Goal: Task Accomplishment & Management: Use online tool/utility

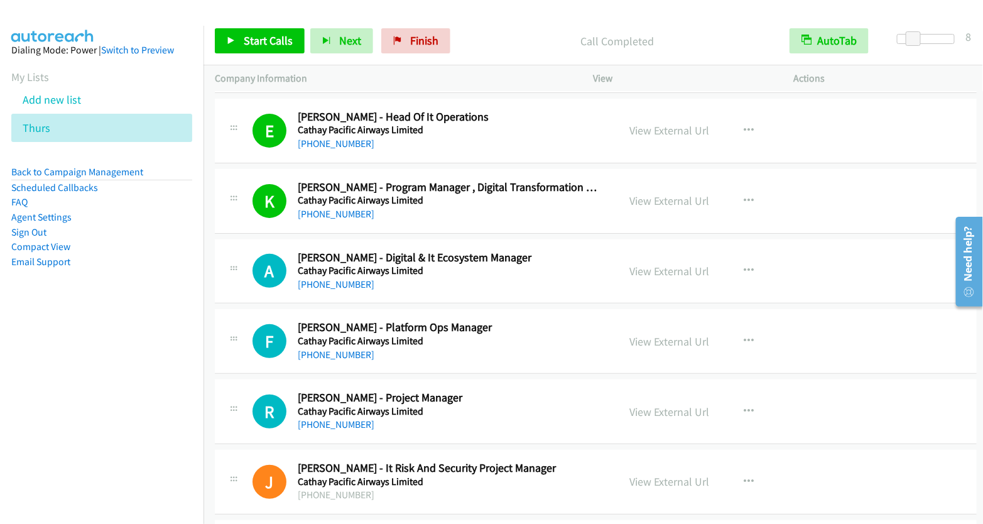
scroll to position [3637, 0]
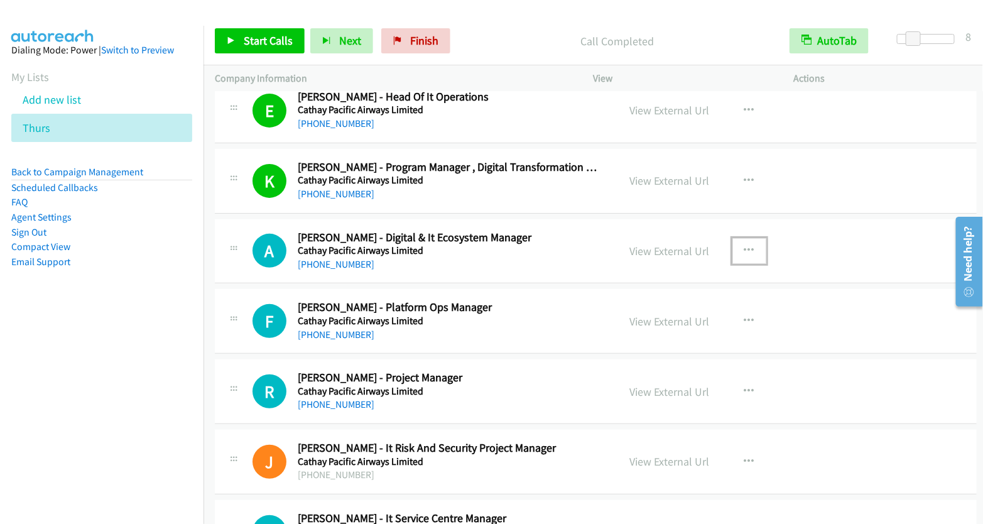
click at [734, 238] on button "button" at bounding box center [749, 250] width 34 height 25
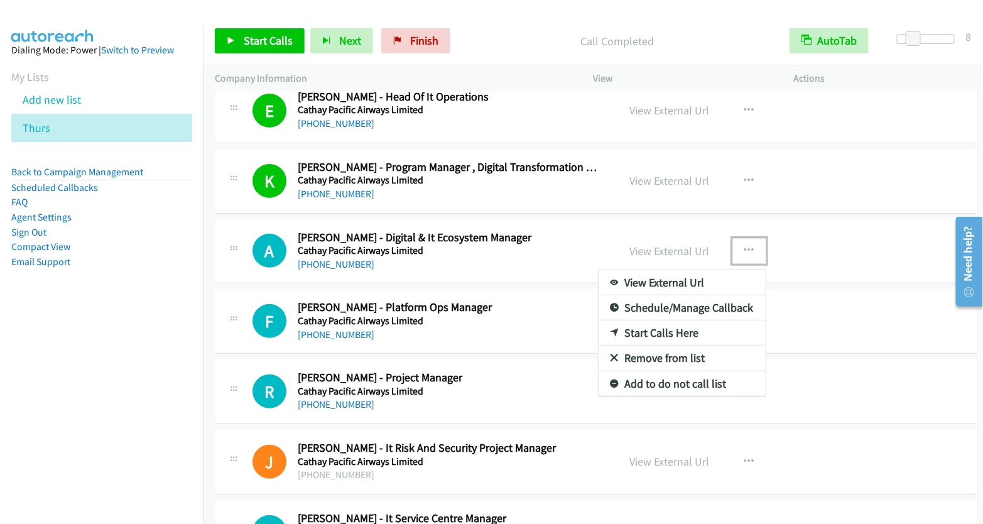
click at [675, 320] on link "Start Calls Here" at bounding box center [681, 332] width 167 height 25
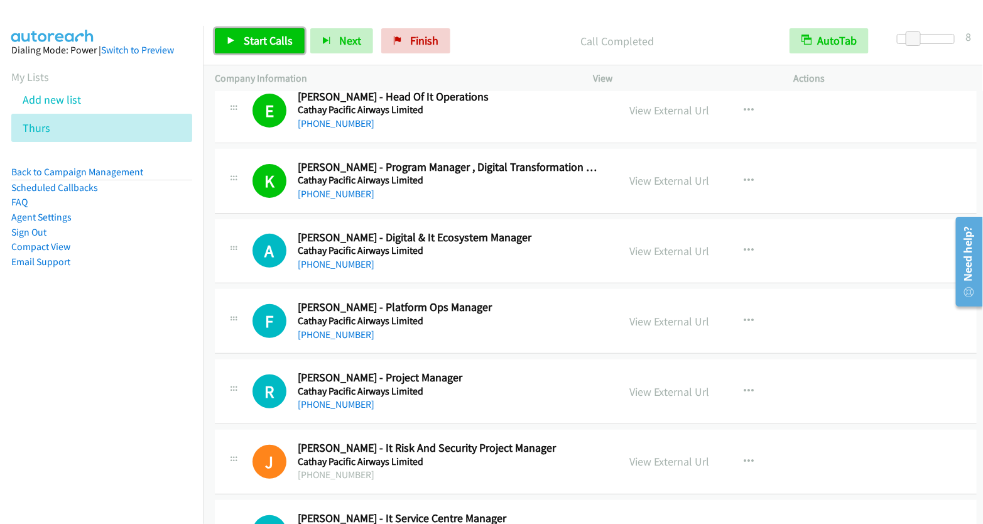
click at [268, 37] on span "Start Calls" at bounding box center [268, 40] width 49 height 14
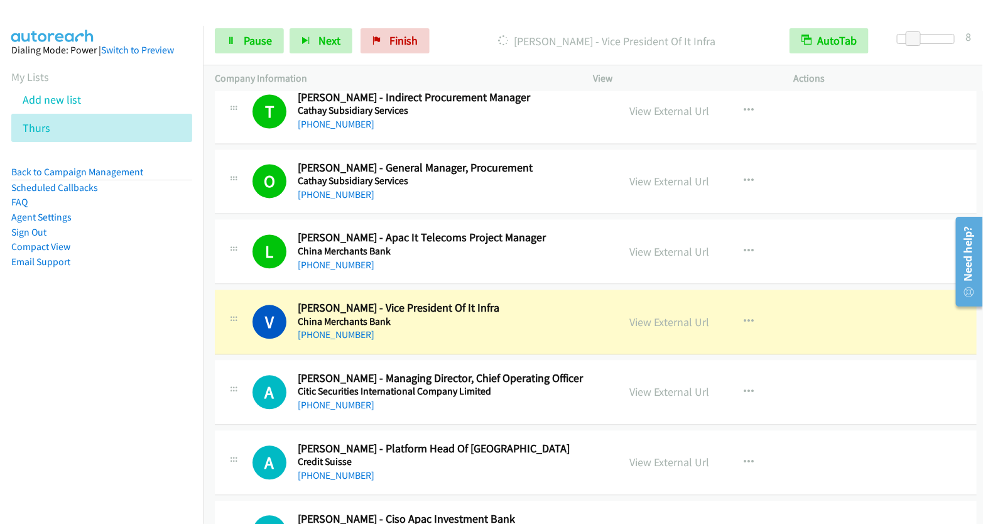
scroll to position [4513, 0]
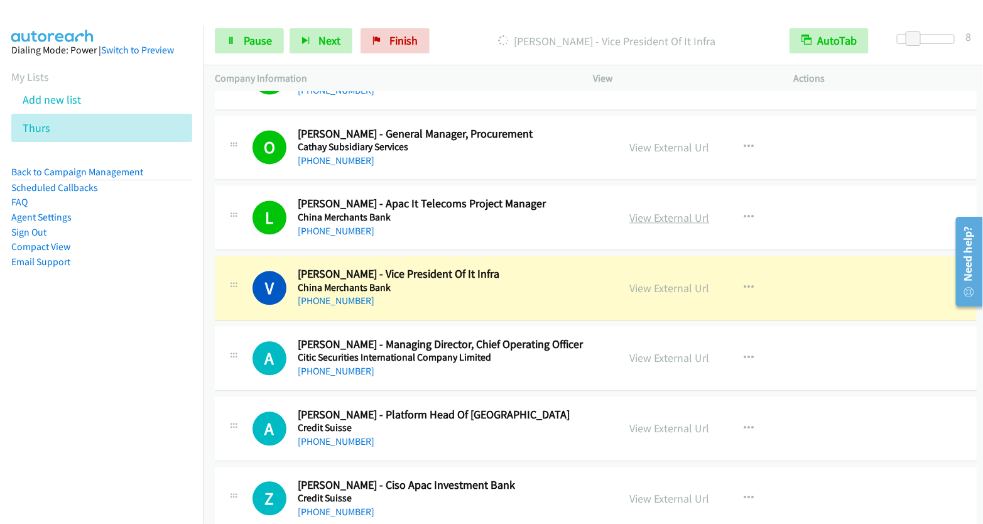
click at [664, 211] on link "View External Url" at bounding box center [670, 218] width 80 height 14
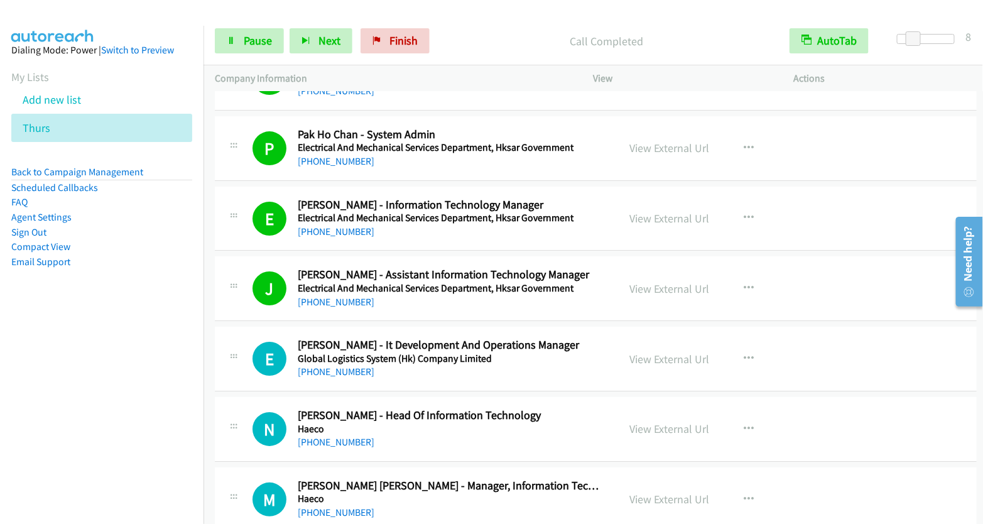
scroll to position [5148, 0]
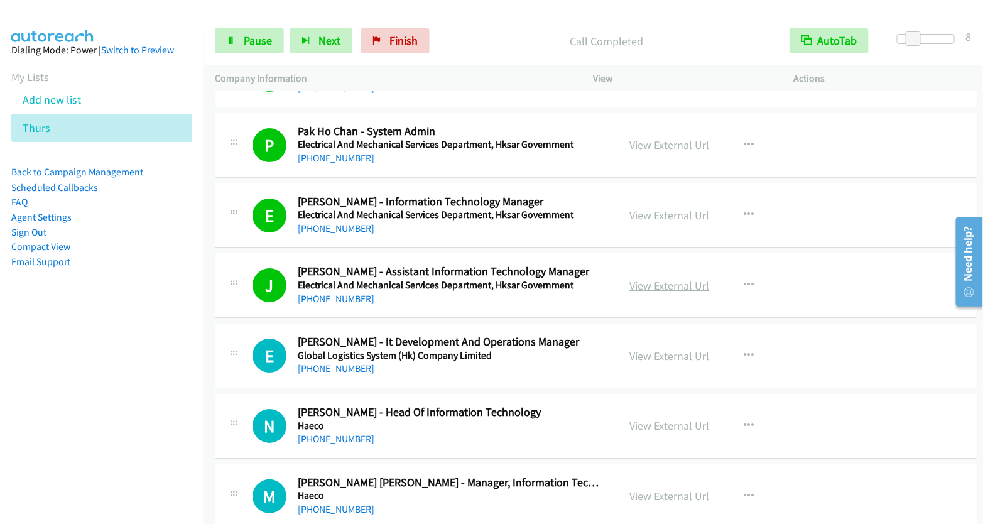
click at [676, 278] on link "View External Url" at bounding box center [670, 285] width 80 height 14
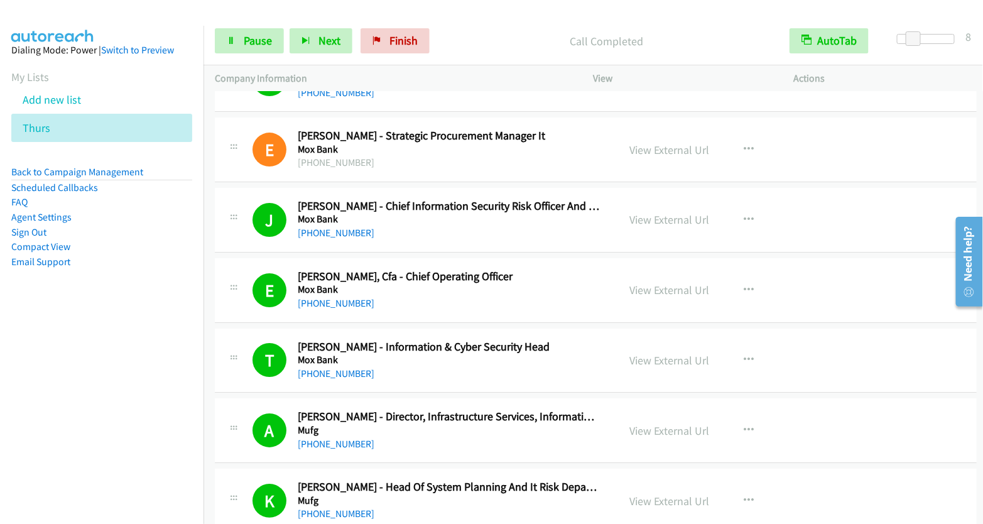
scroll to position [7341, 0]
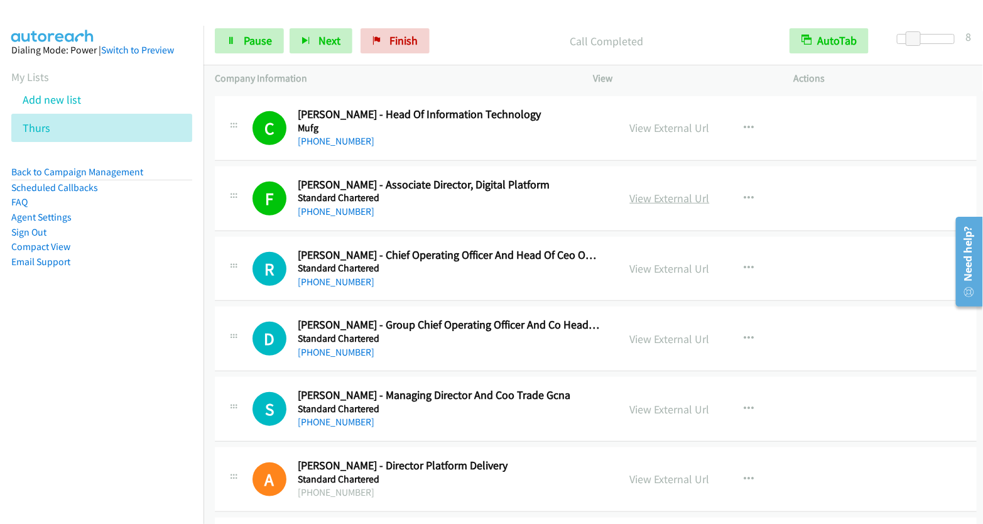
click at [663, 191] on link "View External Url" at bounding box center [670, 198] width 80 height 14
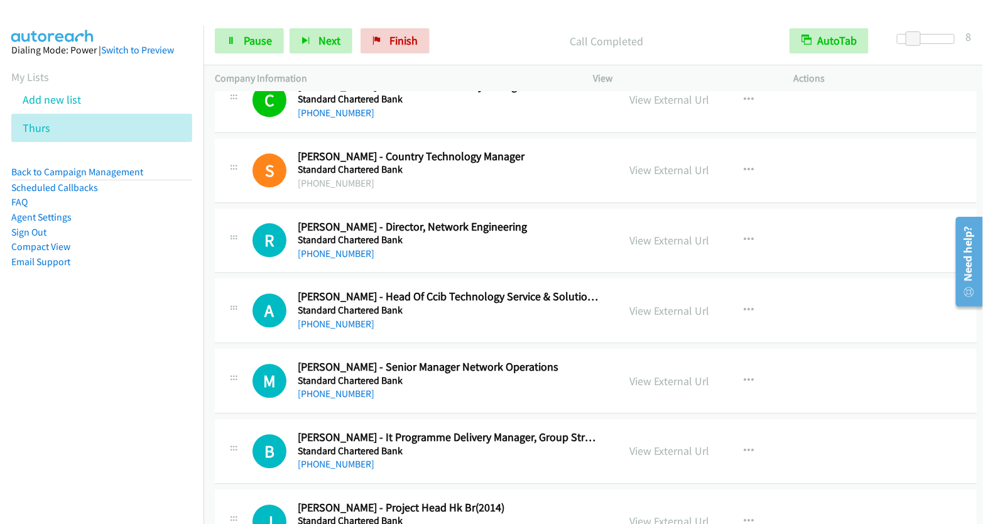
scroll to position [8211, 0]
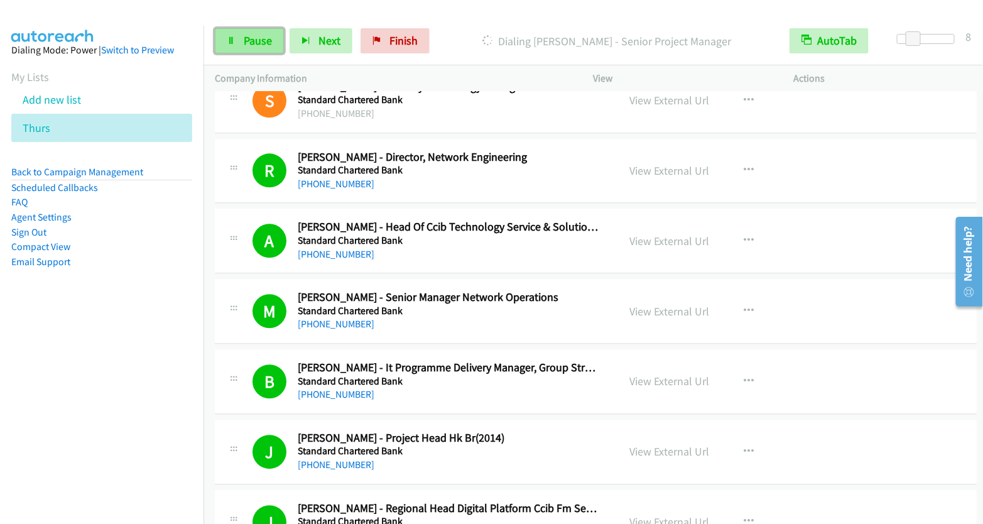
click at [258, 38] on span "Pause" at bounding box center [258, 40] width 28 height 14
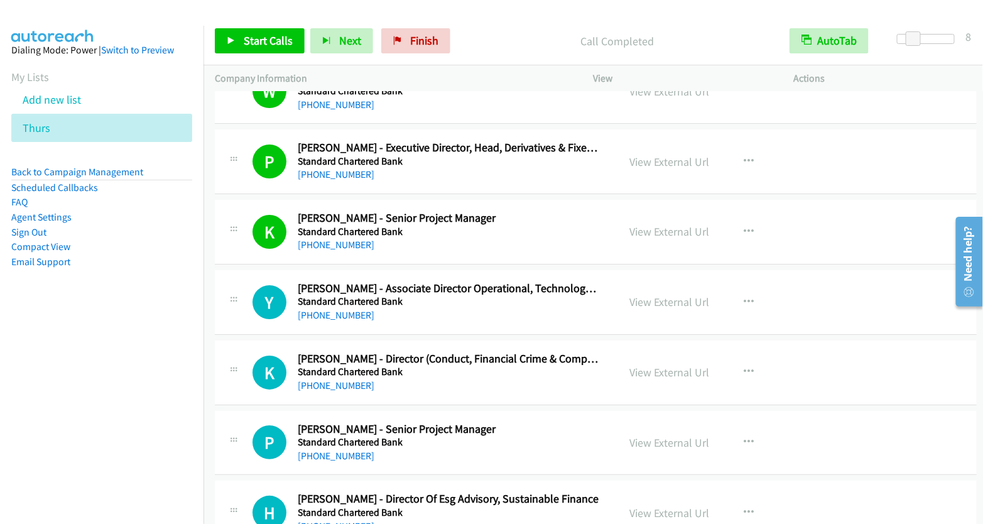
scroll to position [8777, 0]
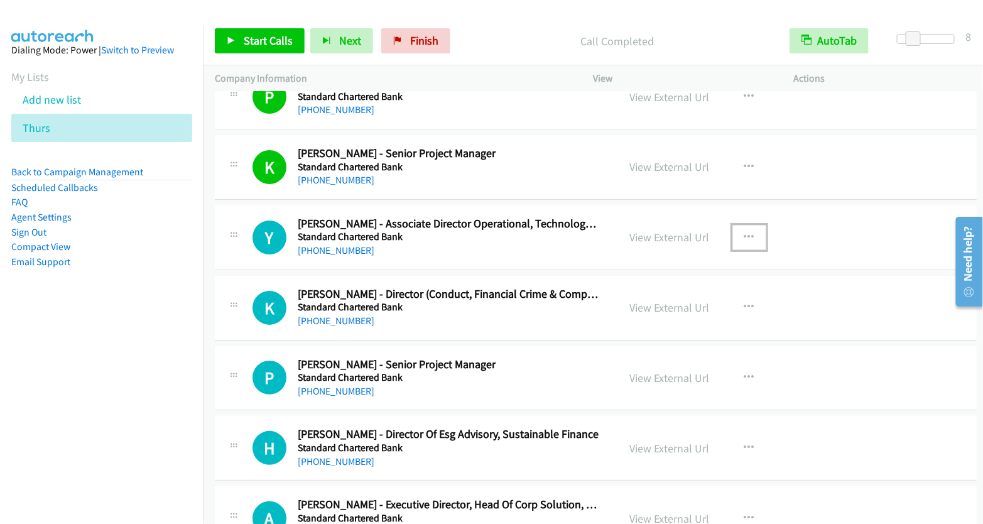
click at [744, 232] on icon "button" at bounding box center [749, 237] width 10 height 10
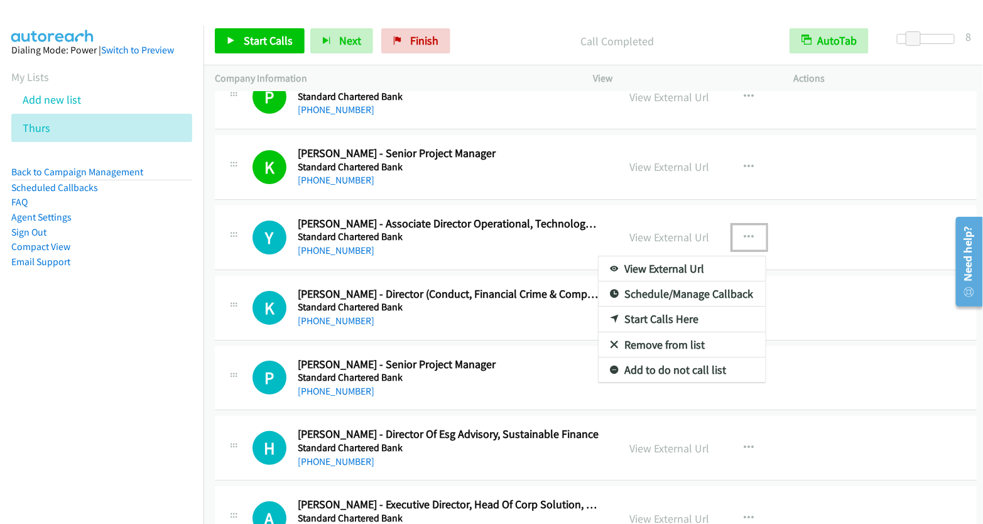
click at [669, 306] on link "Start Calls Here" at bounding box center [681, 318] width 167 height 25
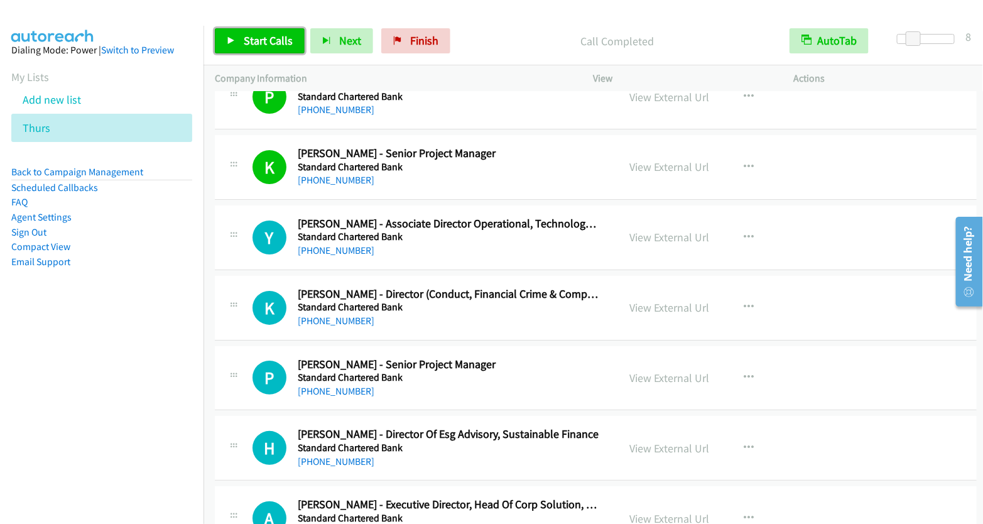
click at [267, 46] on span "Start Calls" at bounding box center [268, 40] width 49 height 14
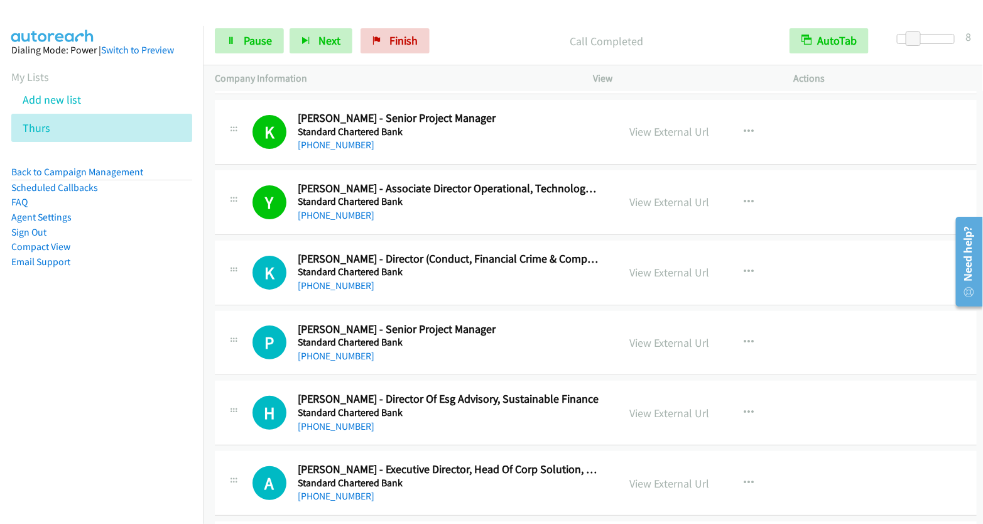
scroll to position [8836, 0]
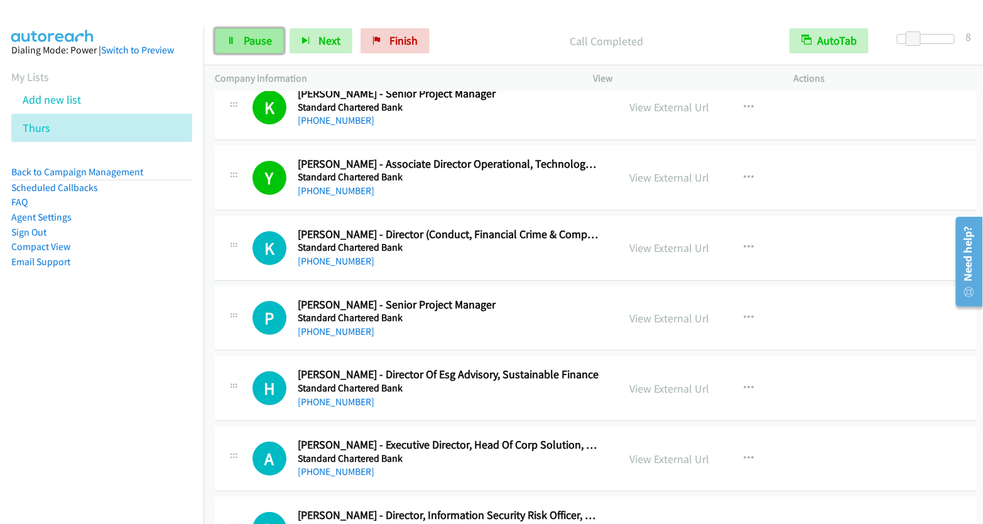
click at [246, 43] on span "Pause" at bounding box center [258, 40] width 28 height 14
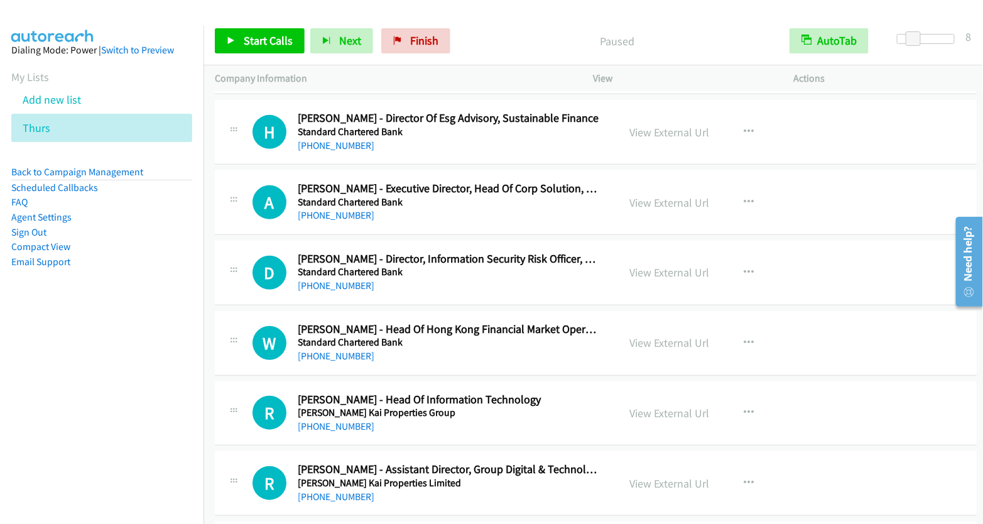
scroll to position [9094, 0]
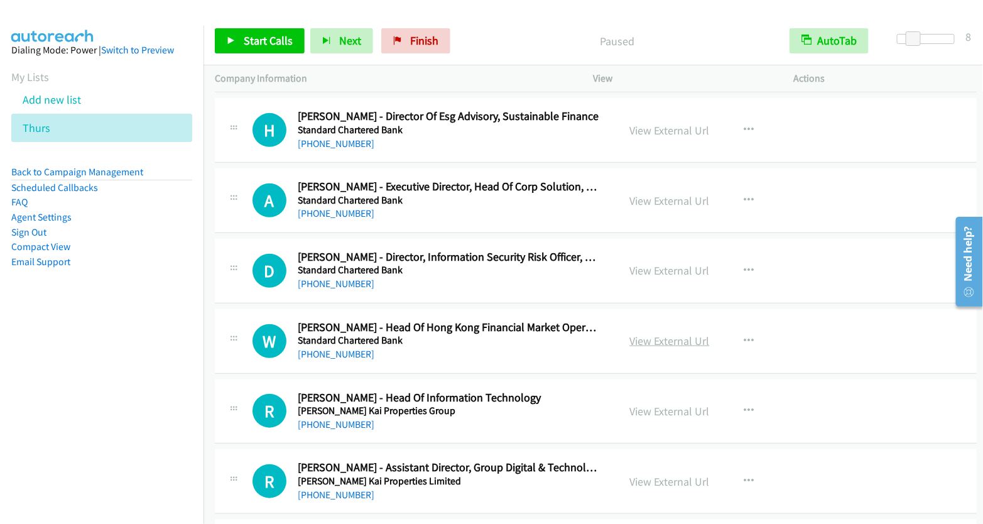
click at [654, 333] on link "View External Url" at bounding box center [670, 340] width 80 height 14
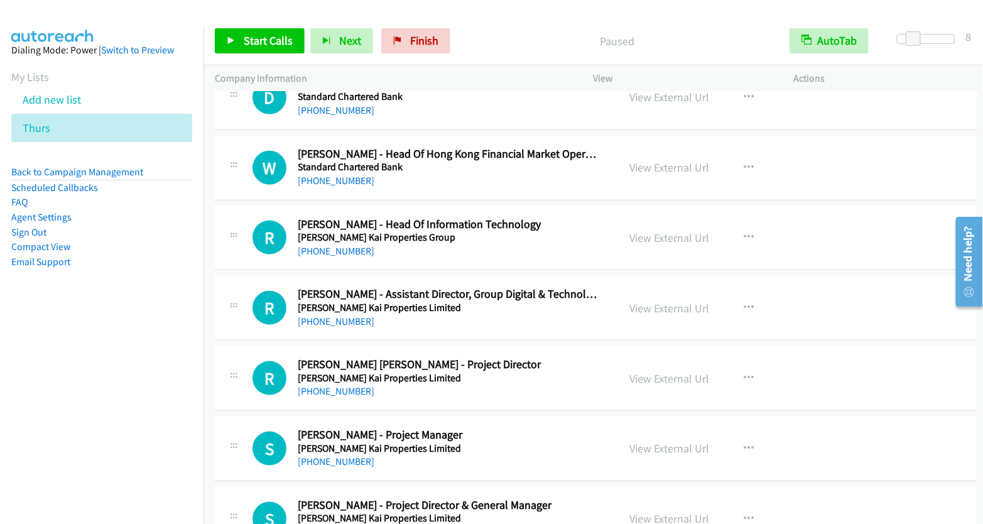
scroll to position [9234, 0]
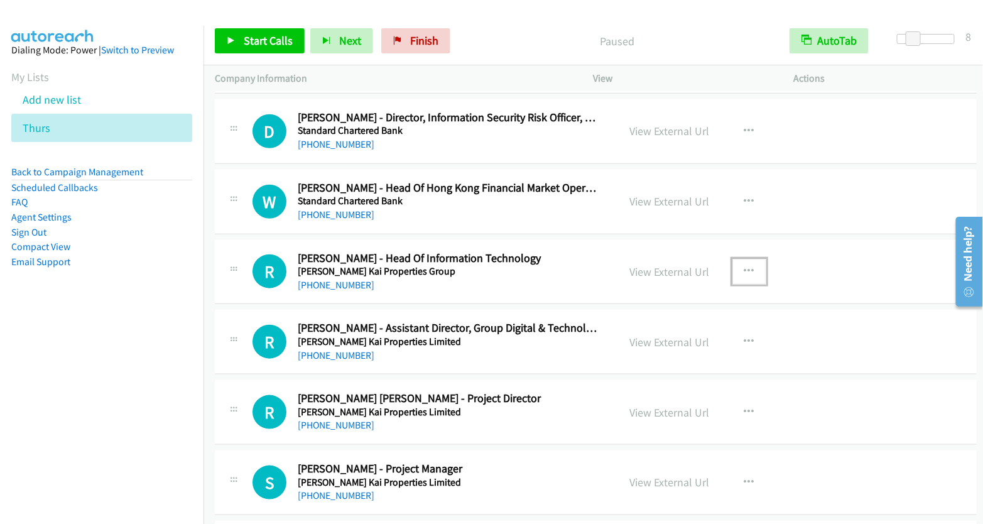
click at [746, 259] on button "button" at bounding box center [749, 271] width 34 height 25
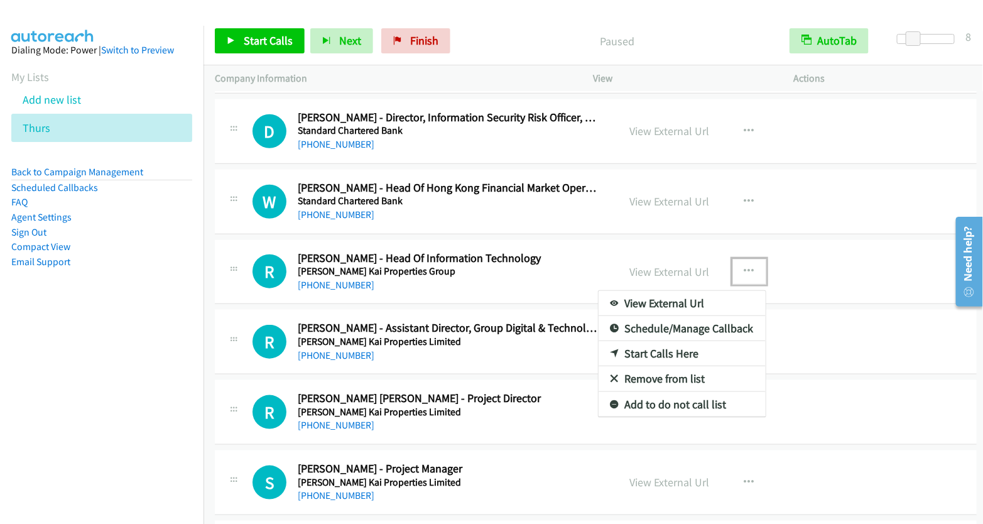
click at [669, 341] on link "Start Calls Here" at bounding box center [681, 353] width 167 height 25
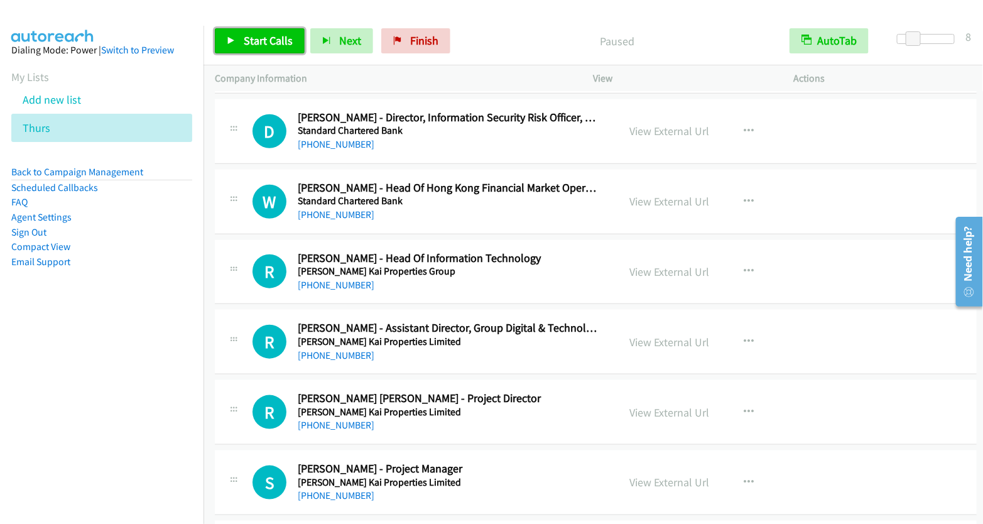
click at [261, 41] on span "Start Calls" at bounding box center [268, 40] width 49 height 14
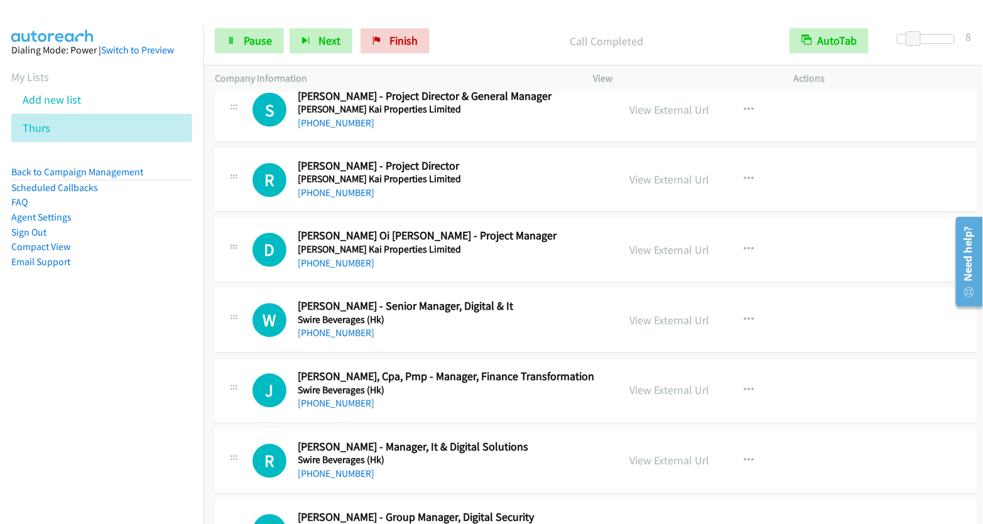
scroll to position [9678, 0]
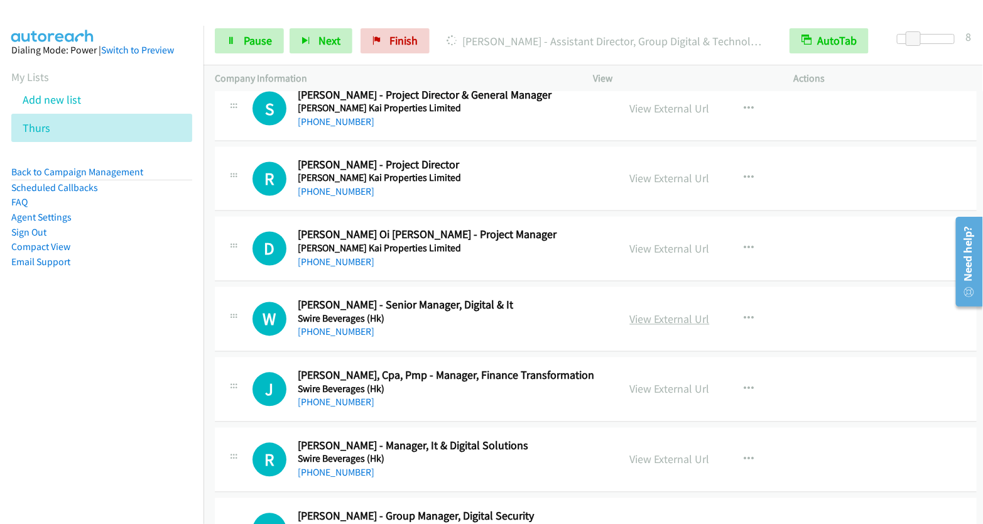
click at [669, 312] on link "View External Url" at bounding box center [670, 319] width 80 height 14
click at [252, 42] on span "Pause" at bounding box center [258, 40] width 28 height 14
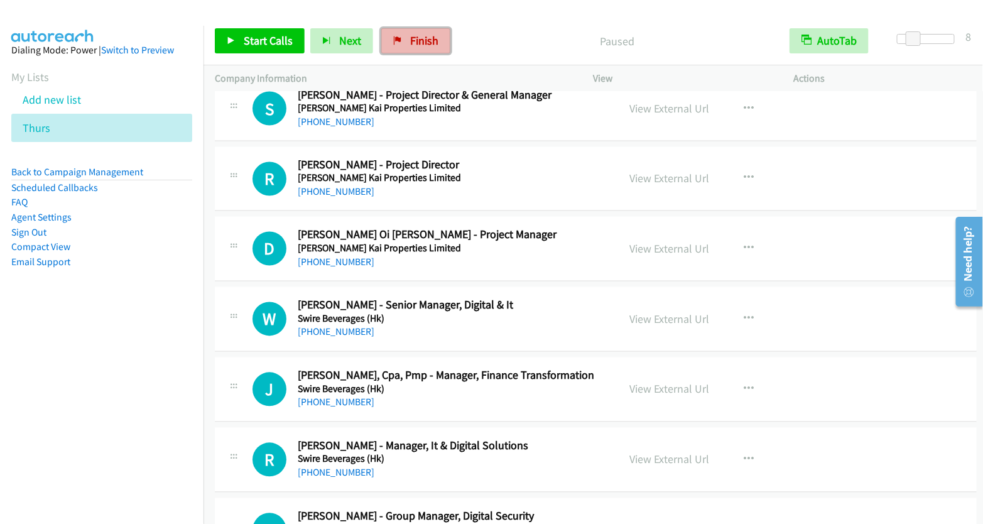
click at [416, 33] on span "Finish" at bounding box center [424, 40] width 28 height 14
